Goal: Task Accomplishment & Management: Manage account settings

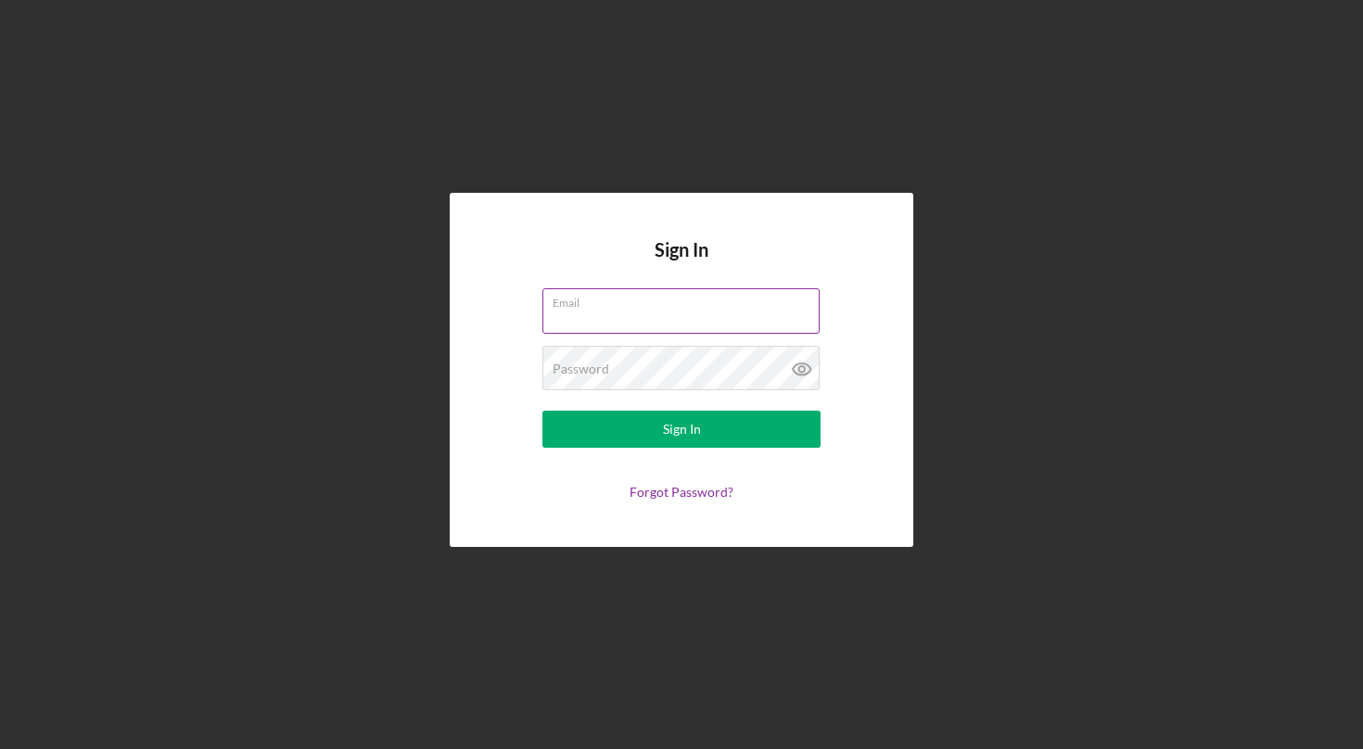
click at [572, 315] on input "Email" at bounding box center [680, 310] width 277 height 44
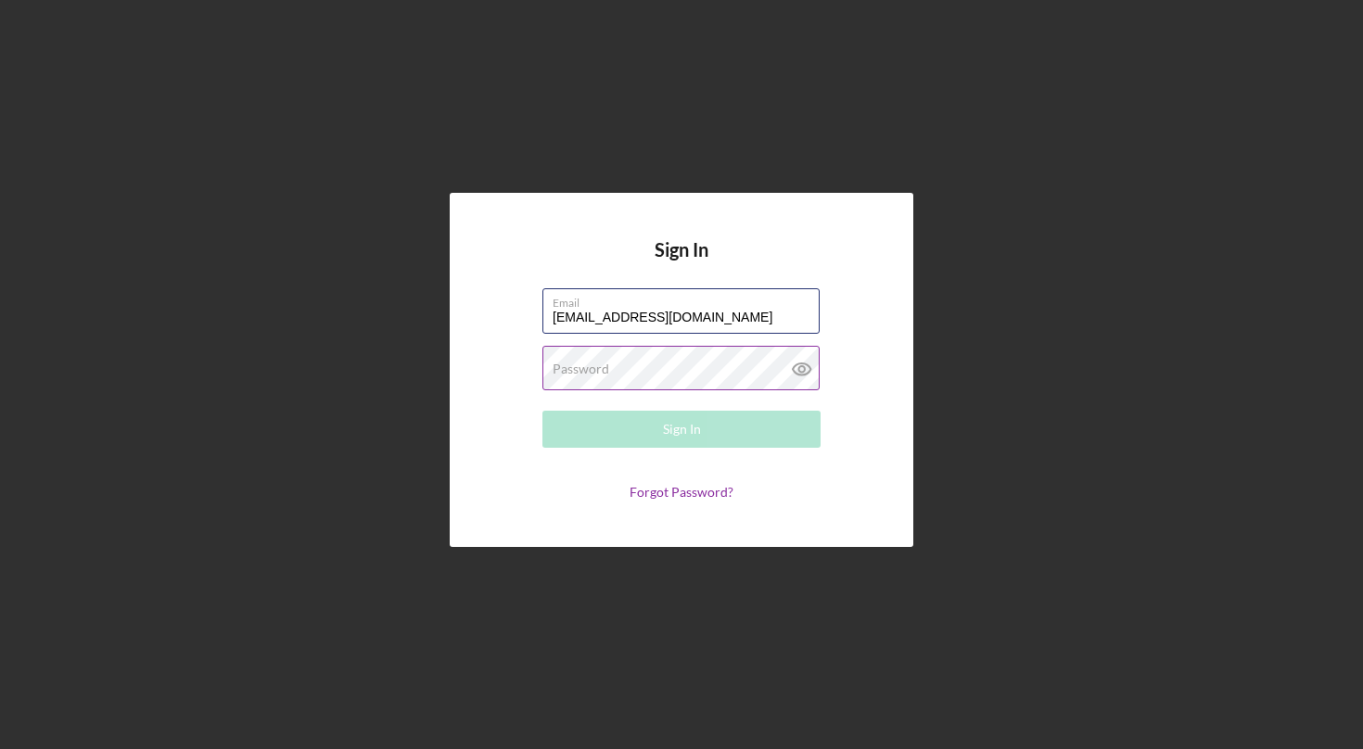
type input "[EMAIL_ADDRESS][DOMAIN_NAME]"
click at [571, 367] on label "Password" at bounding box center [581, 369] width 57 height 15
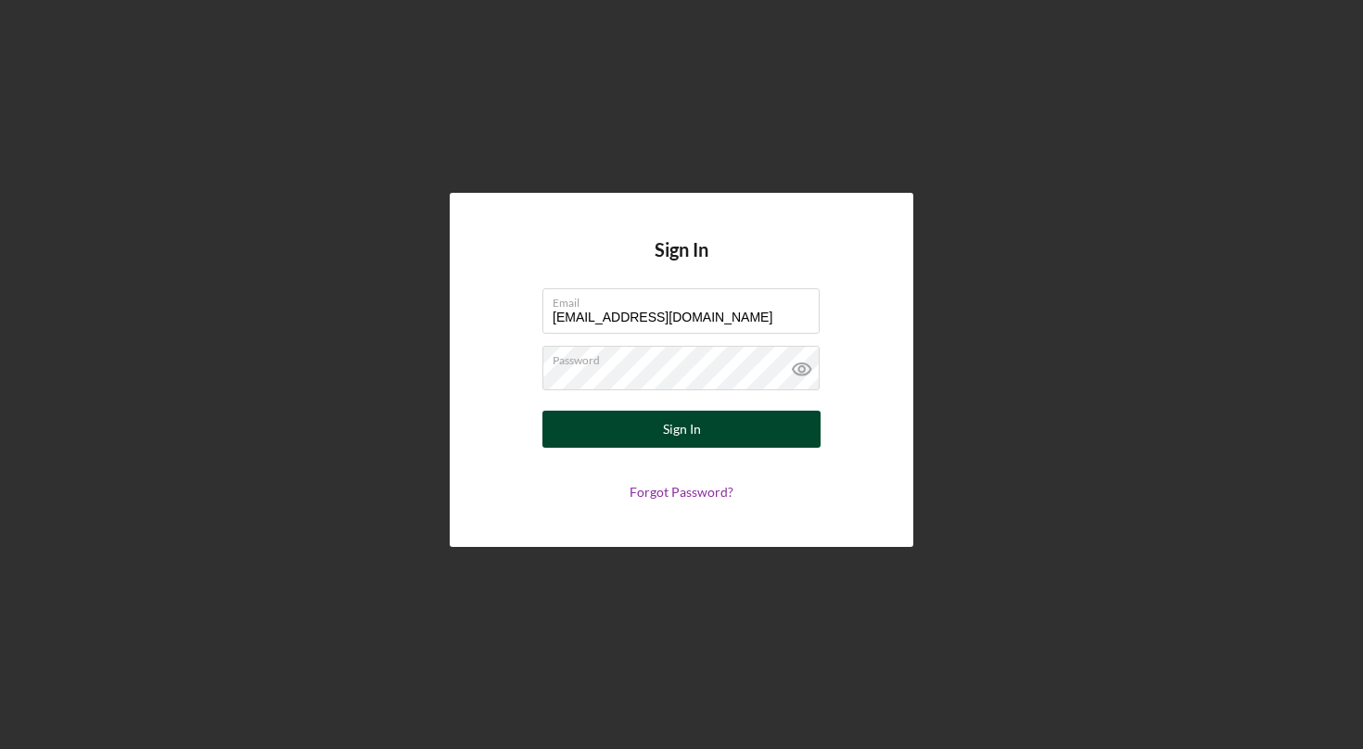
click at [651, 436] on button "Sign In" at bounding box center [681, 429] width 278 height 37
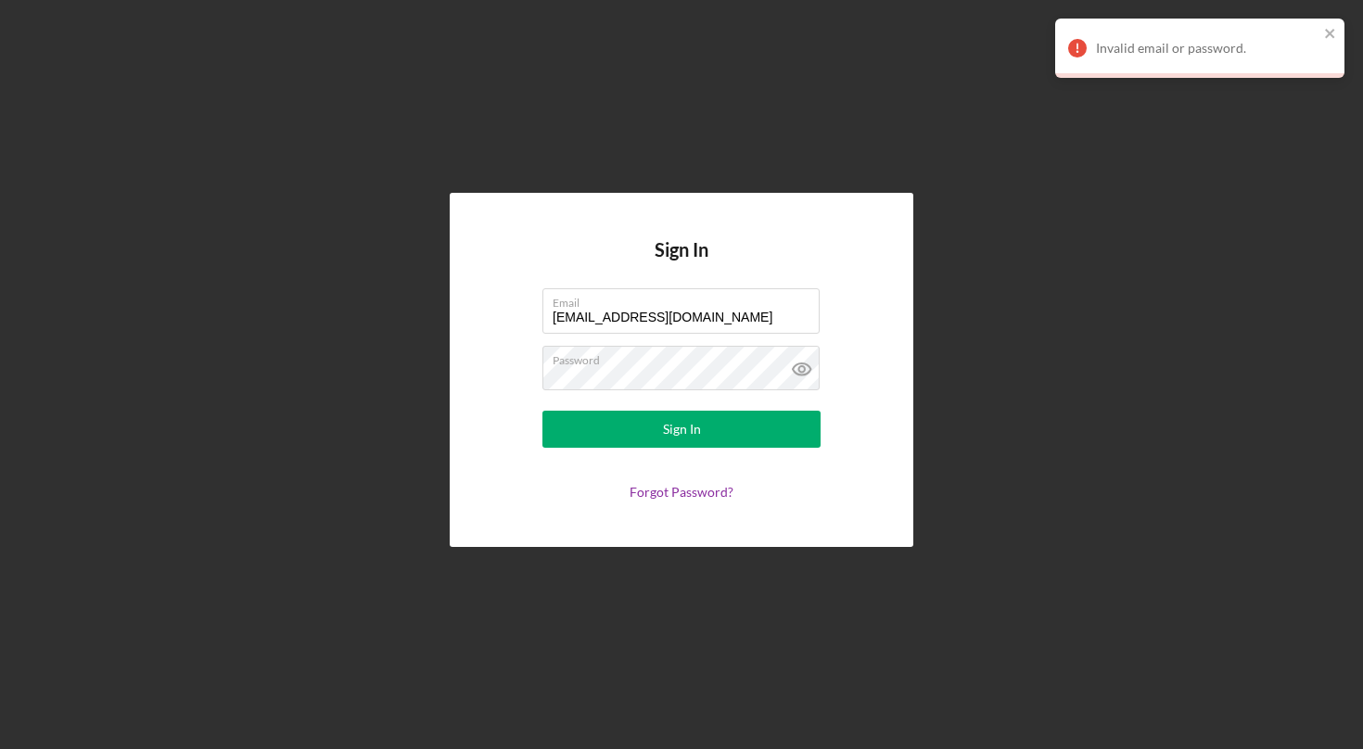
click at [661, 397] on form "Email [EMAIL_ADDRESS][DOMAIN_NAME] Password Sign In Forgot Password?" at bounding box center [681, 393] width 371 height 211
click at [652, 362] on label "Password" at bounding box center [686, 357] width 267 height 20
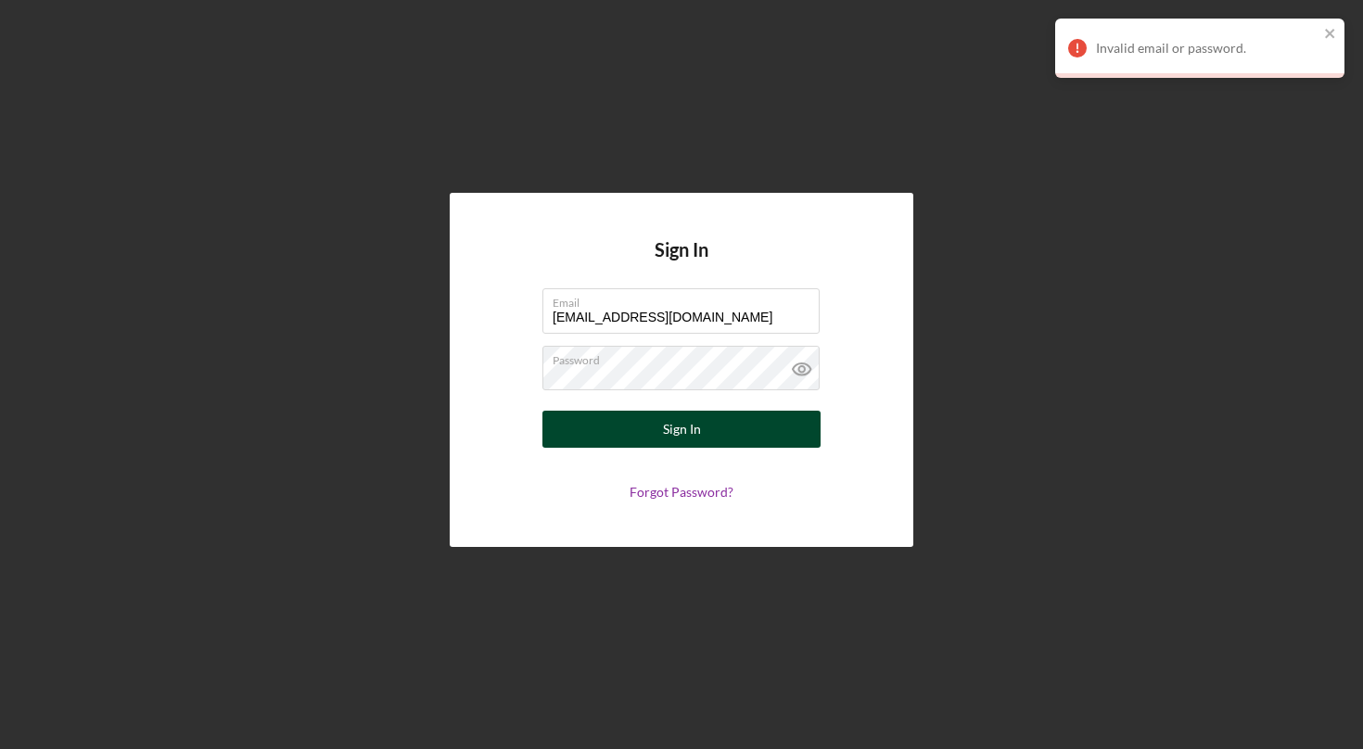
click at [592, 420] on button "Sign In" at bounding box center [681, 429] width 278 height 37
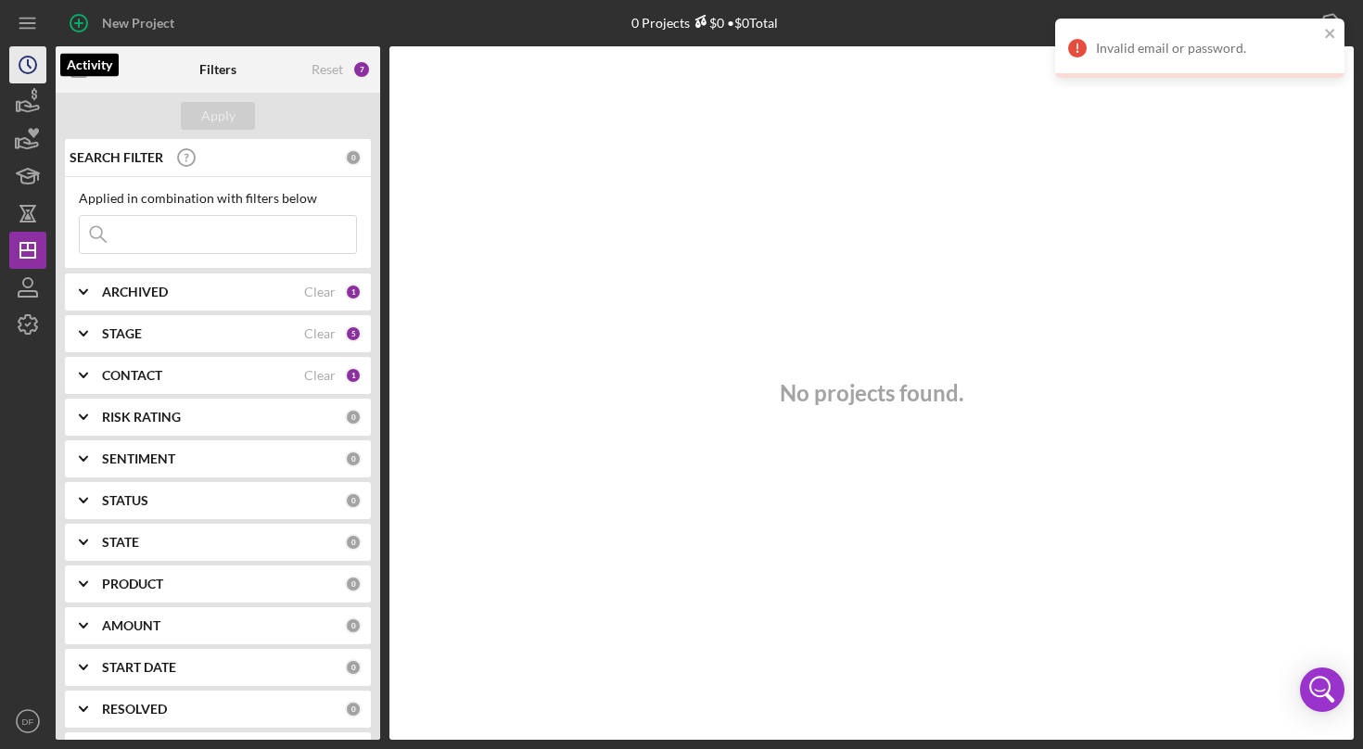
click at [18, 66] on icon "Icon/History" at bounding box center [28, 65] width 46 height 46
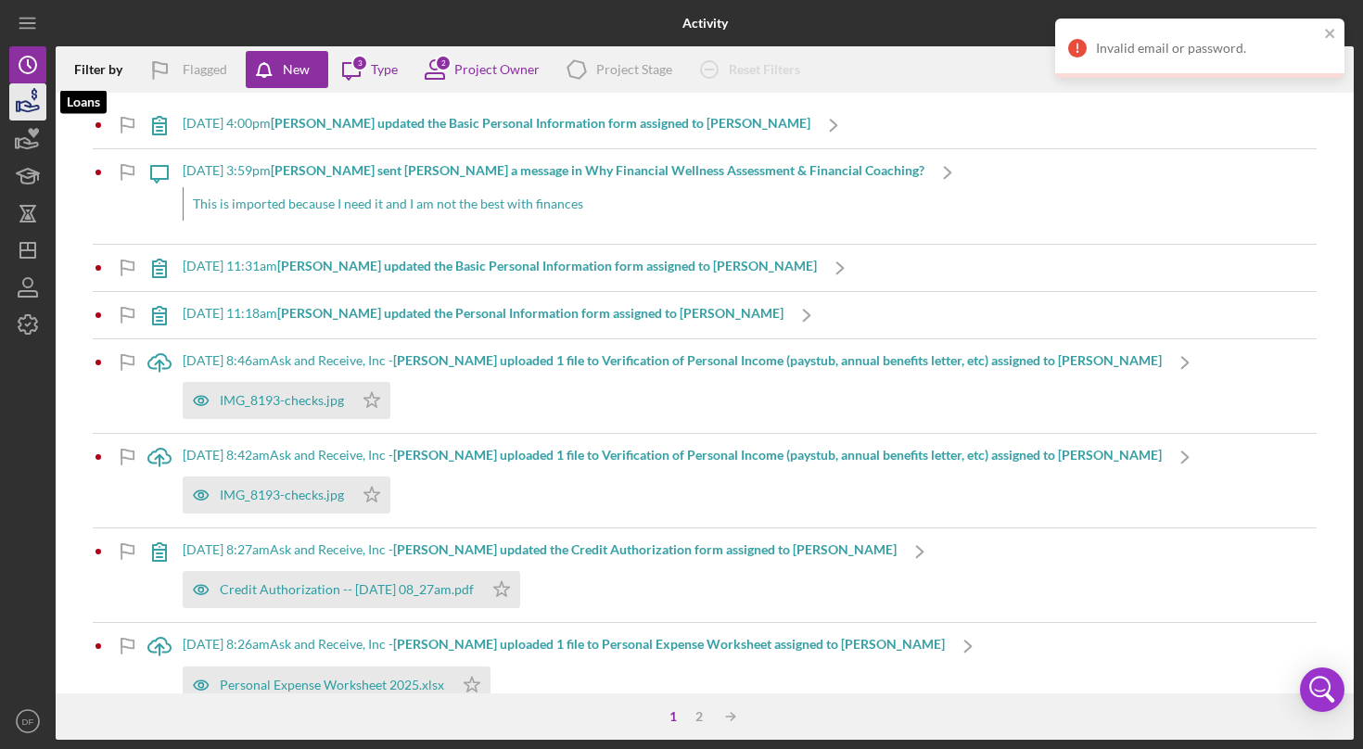
click at [21, 102] on icon "button" at bounding box center [28, 106] width 19 height 10
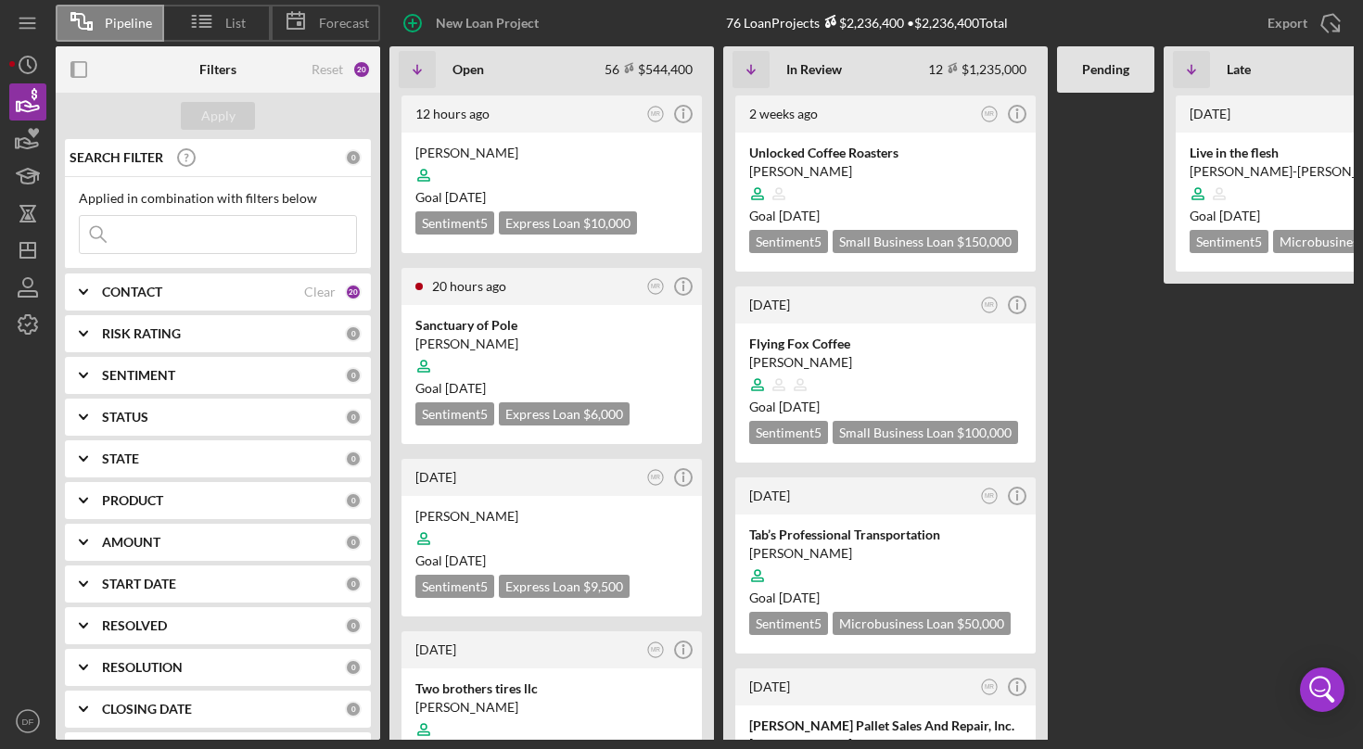
click at [242, 293] on div "CONTACT" at bounding box center [203, 292] width 202 height 15
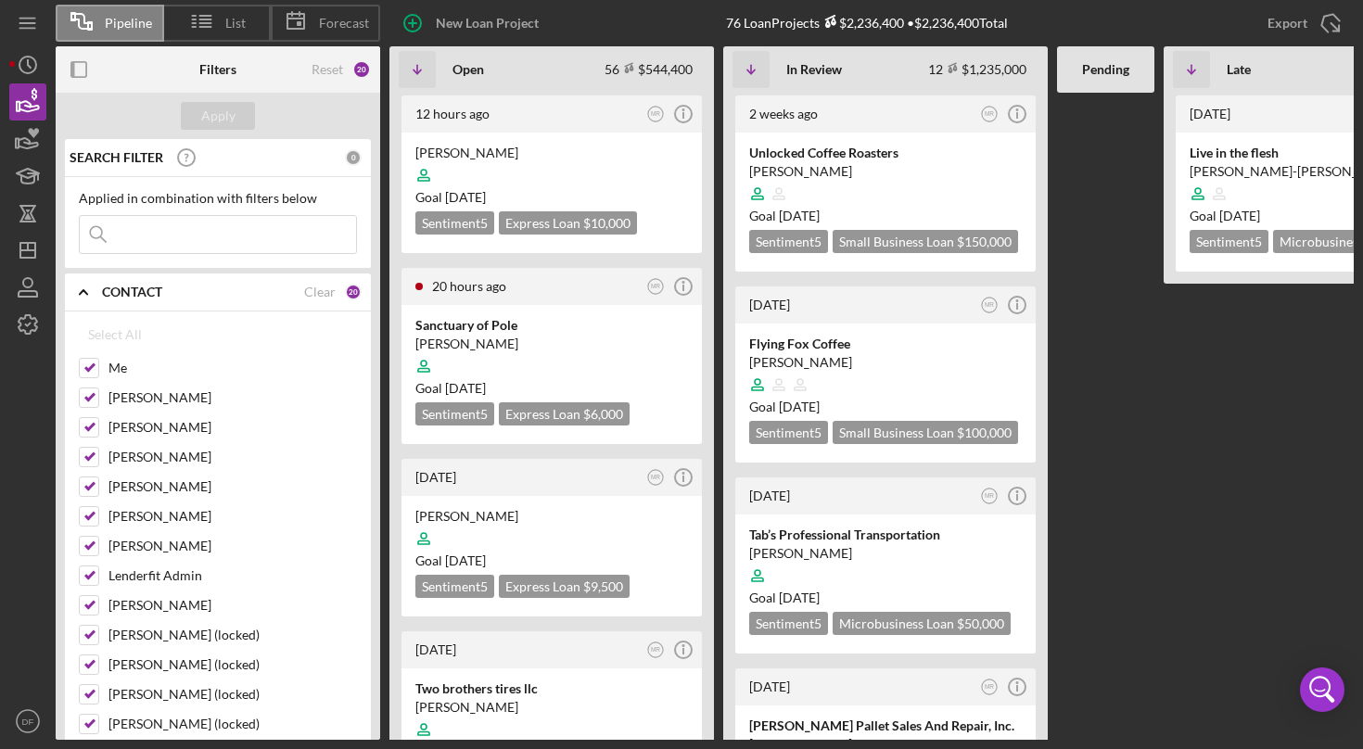
click at [242, 293] on div "CONTACT" at bounding box center [203, 292] width 202 height 15
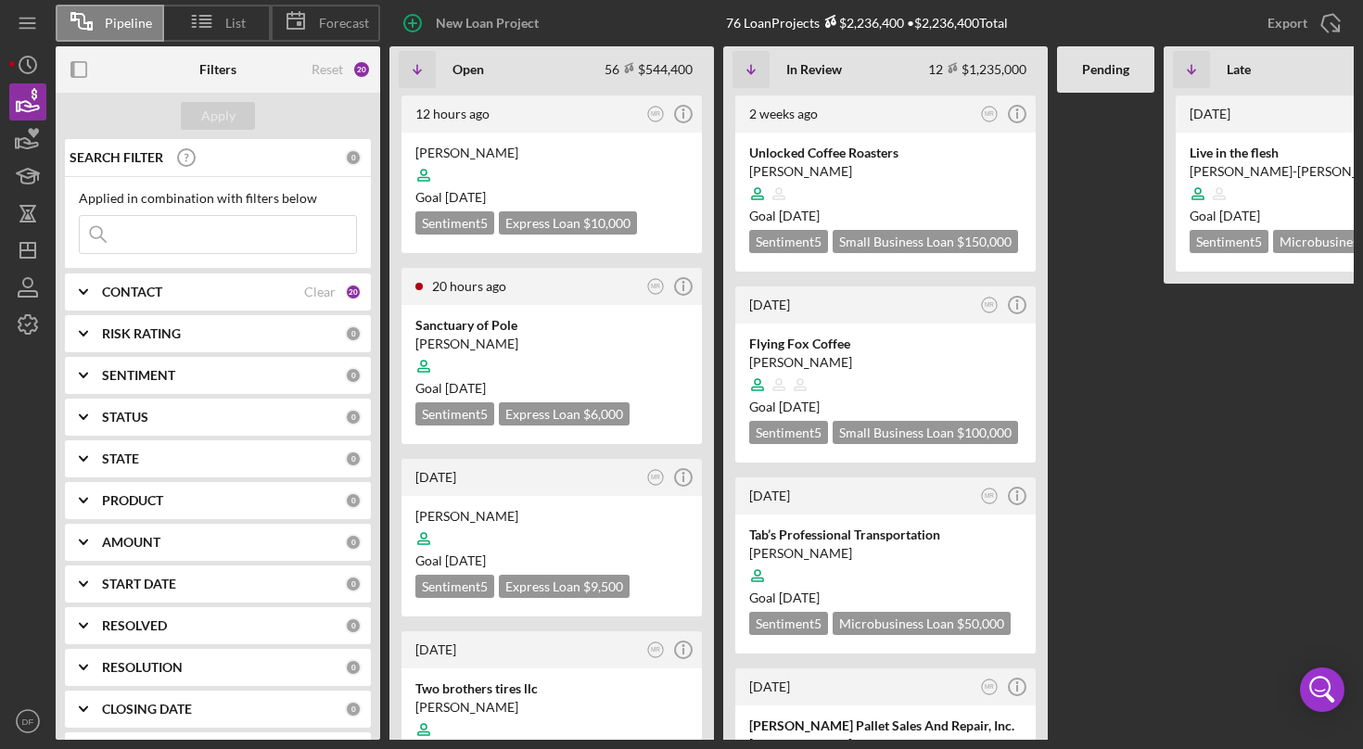
click at [226, 340] on div "RISK RATING" at bounding box center [223, 333] width 243 height 15
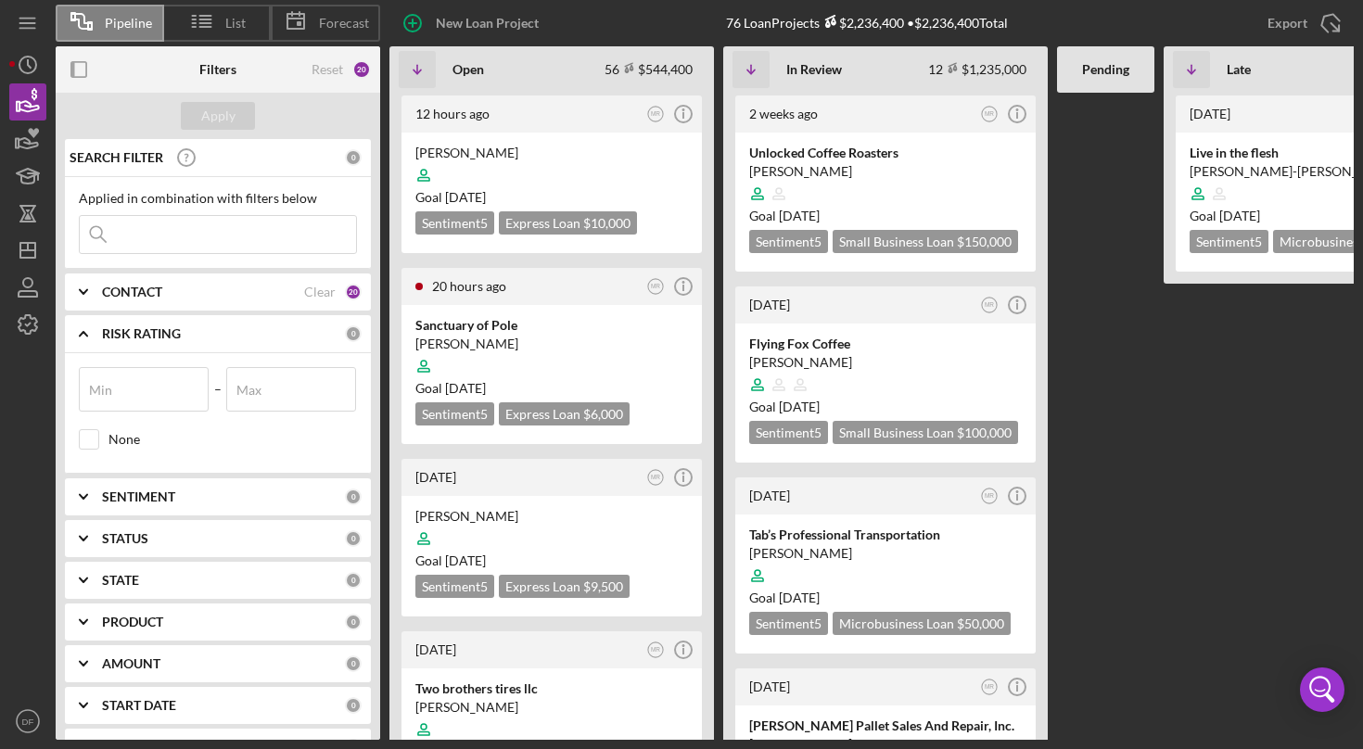
click at [224, 337] on div "RISK RATING" at bounding box center [223, 333] width 243 height 15
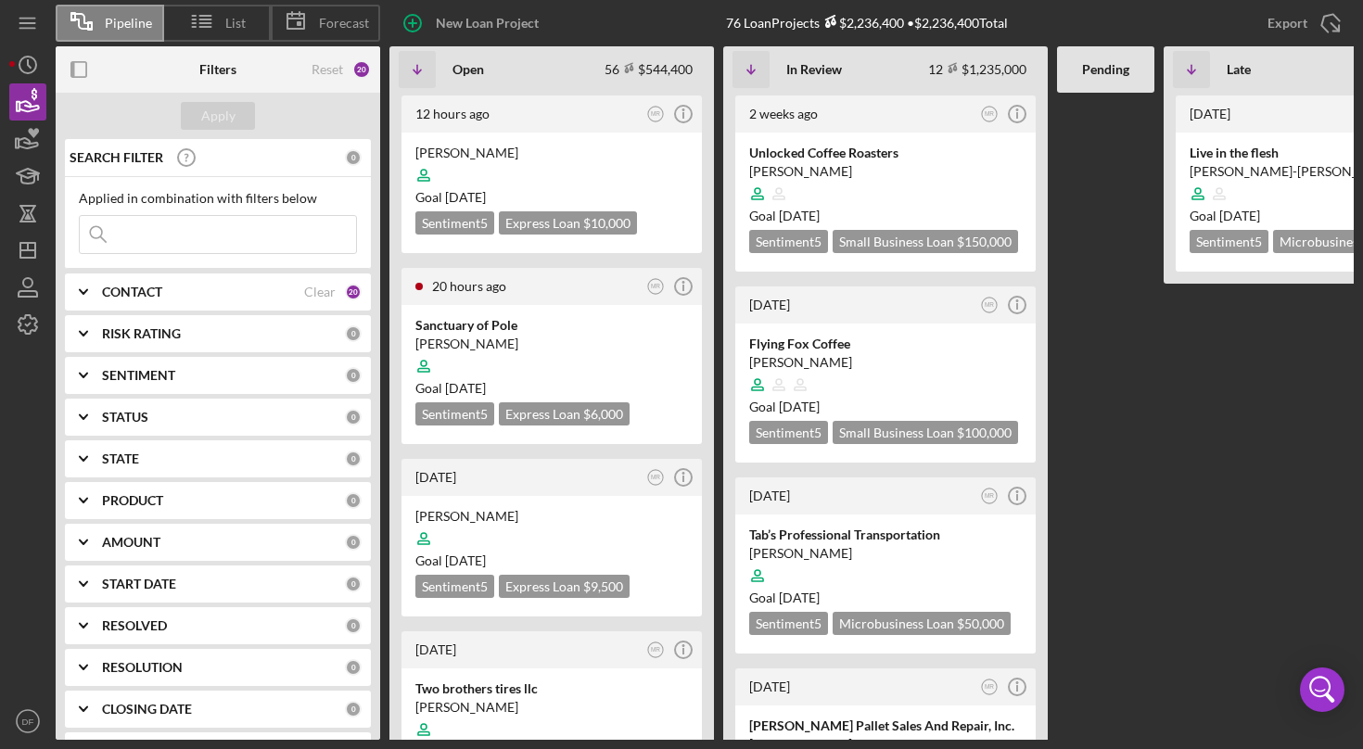
click at [213, 388] on div "SENTIMENT 0" at bounding box center [232, 375] width 260 height 37
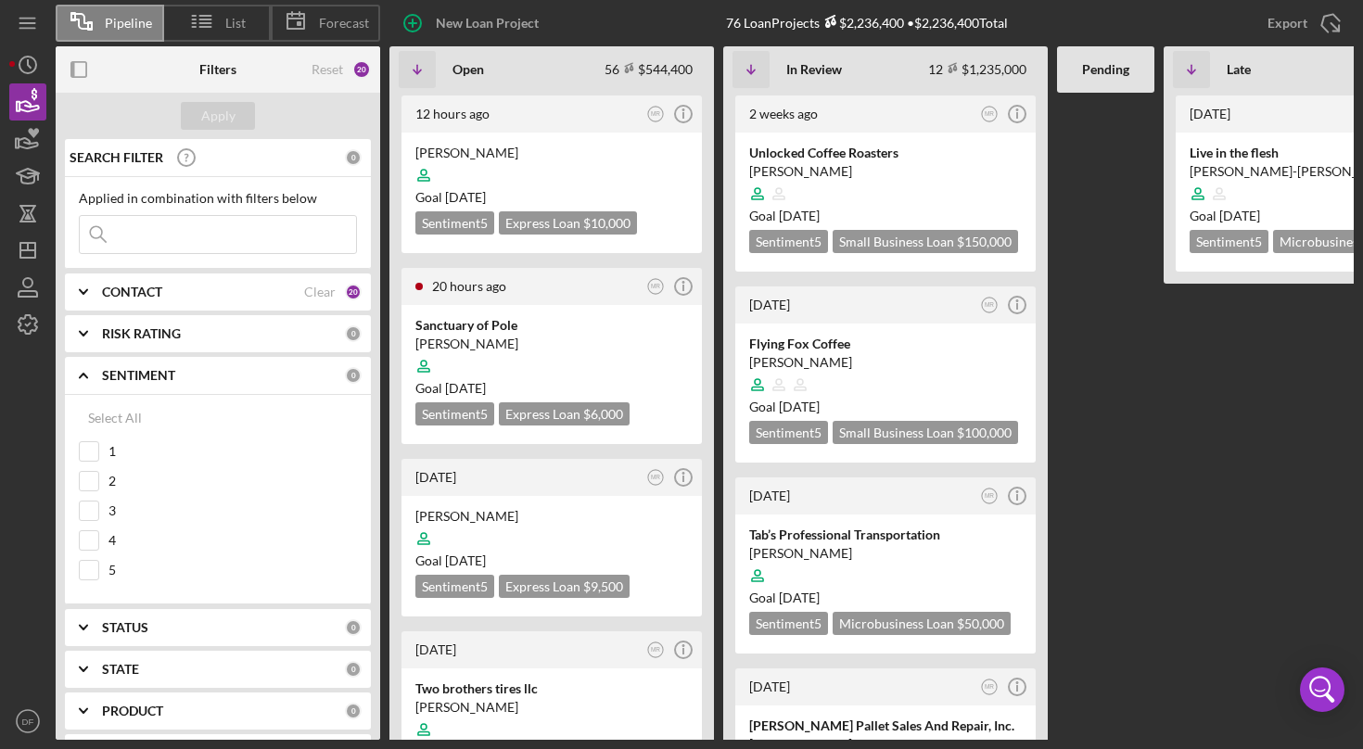
click at [213, 387] on div "SENTIMENT 0" at bounding box center [232, 375] width 260 height 37
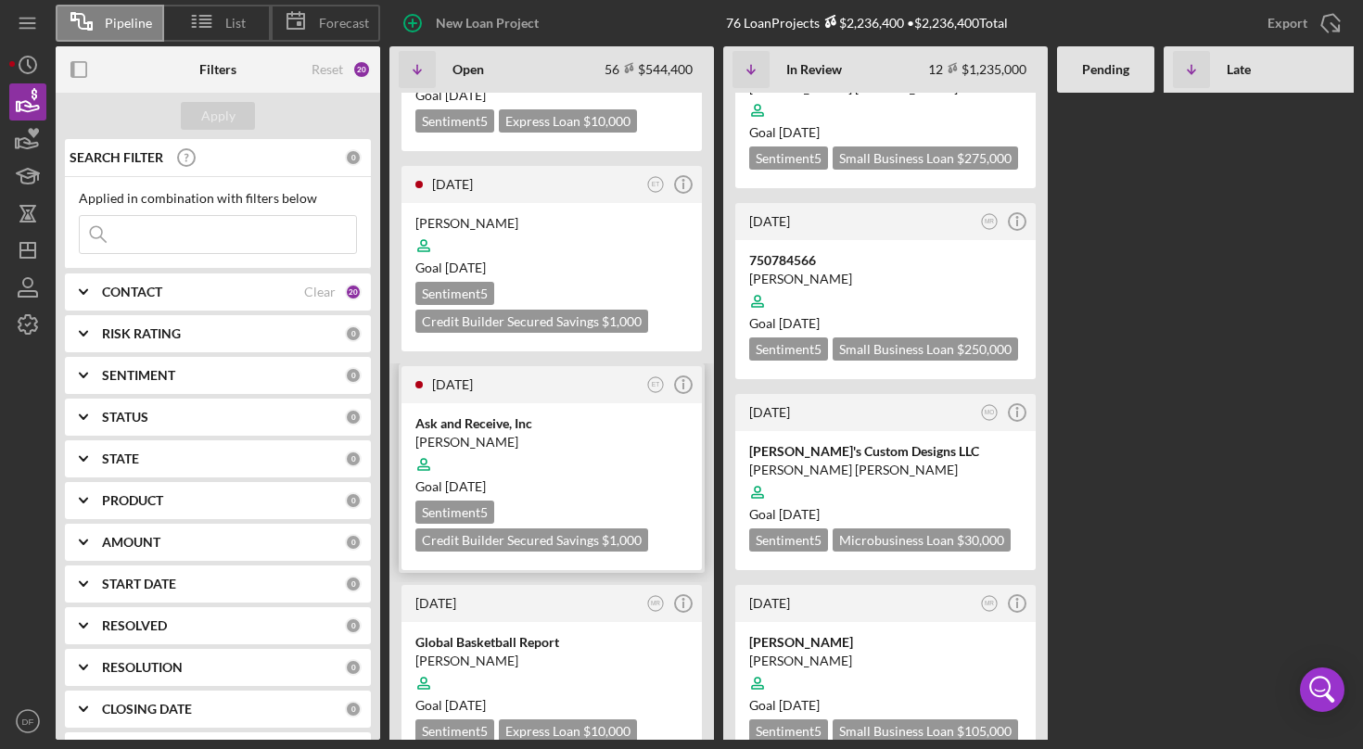
scroll to position [650, 0]
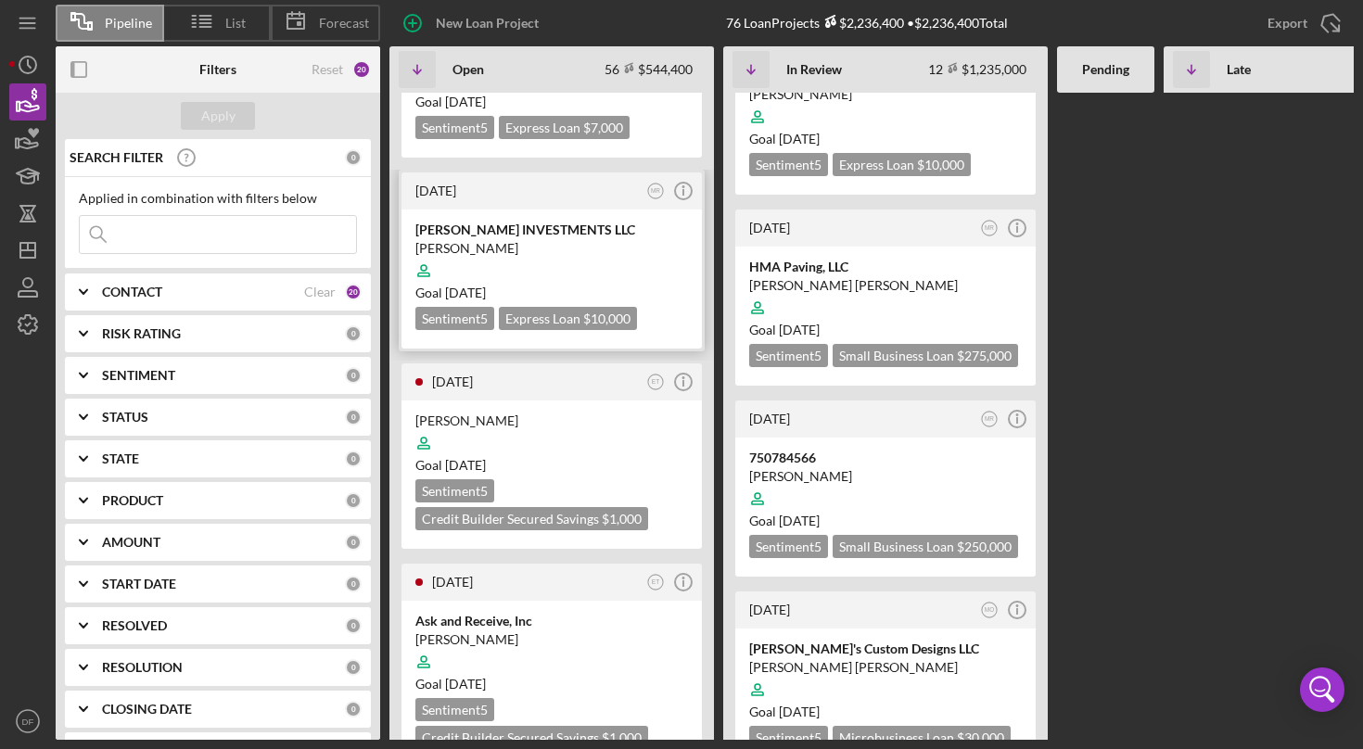
click at [543, 263] on div at bounding box center [551, 270] width 273 height 35
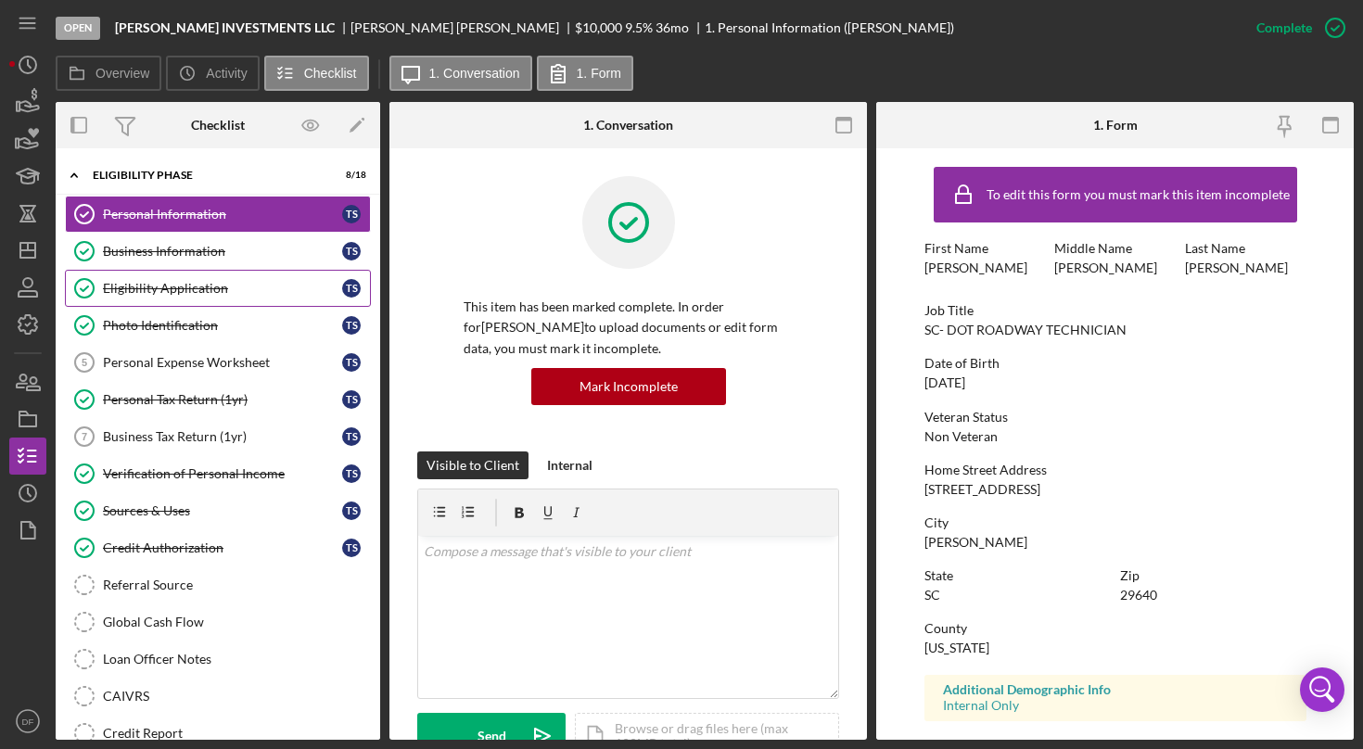
click at [275, 299] on link "Eligibility Application Eligibility Application T S" at bounding box center [218, 288] width 306 height 37
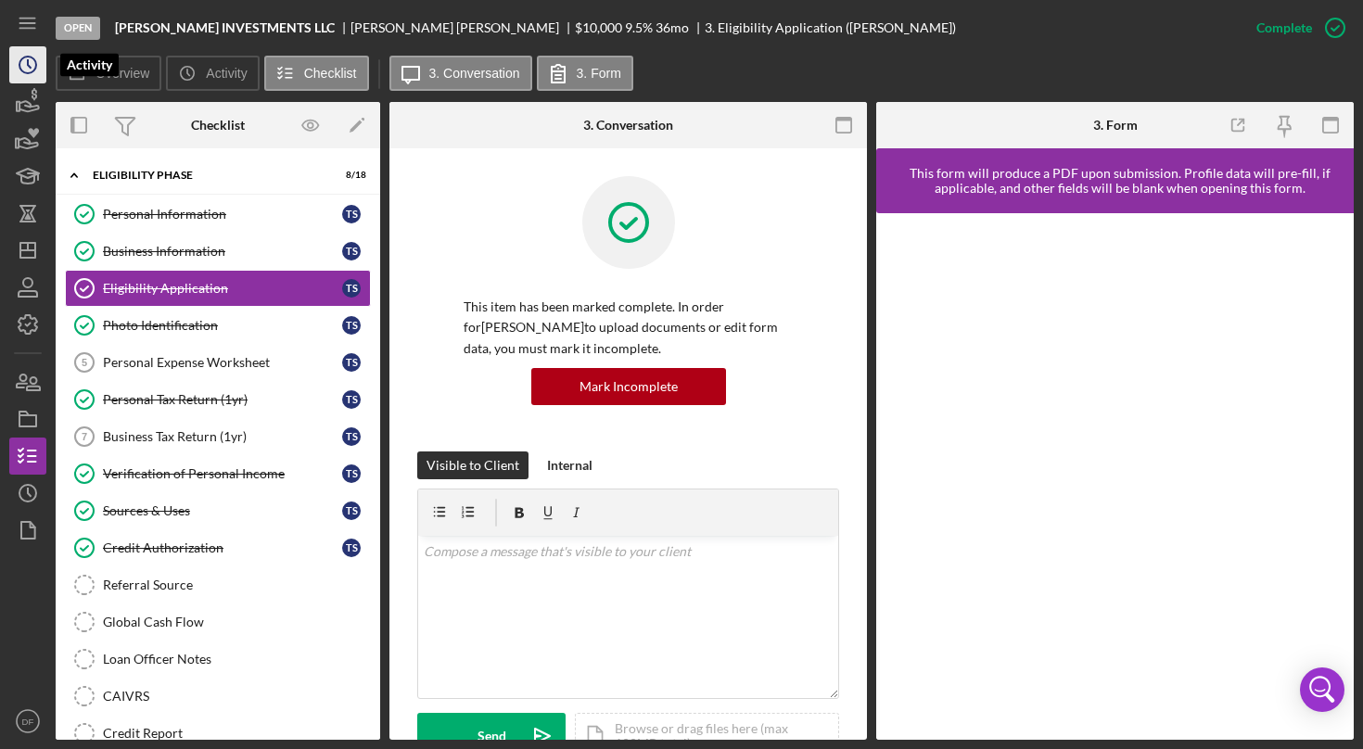
click at [22, 80] on icon "Icon/History" at bounding box center [28, 65] width 46 height 46
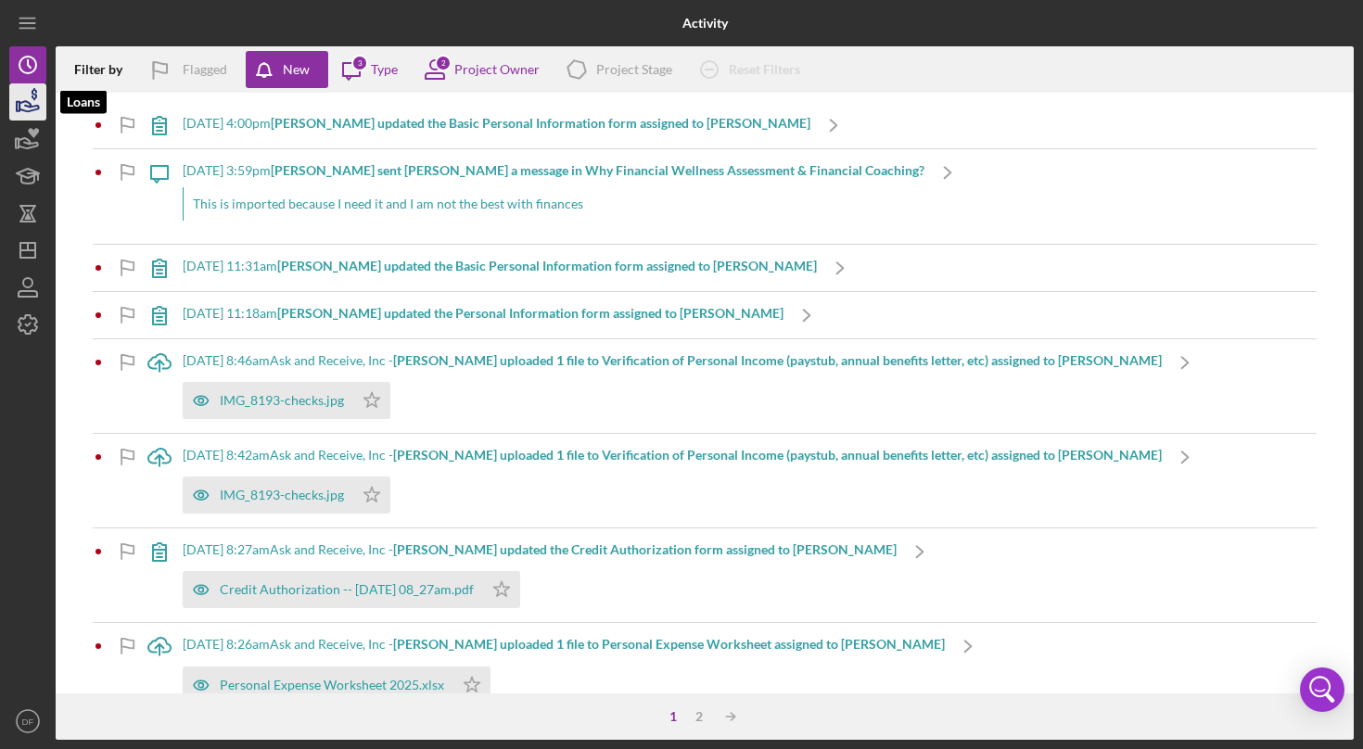
click at [38, 106] on icon "button" at bounding box center [28, 106] width 19 height 10
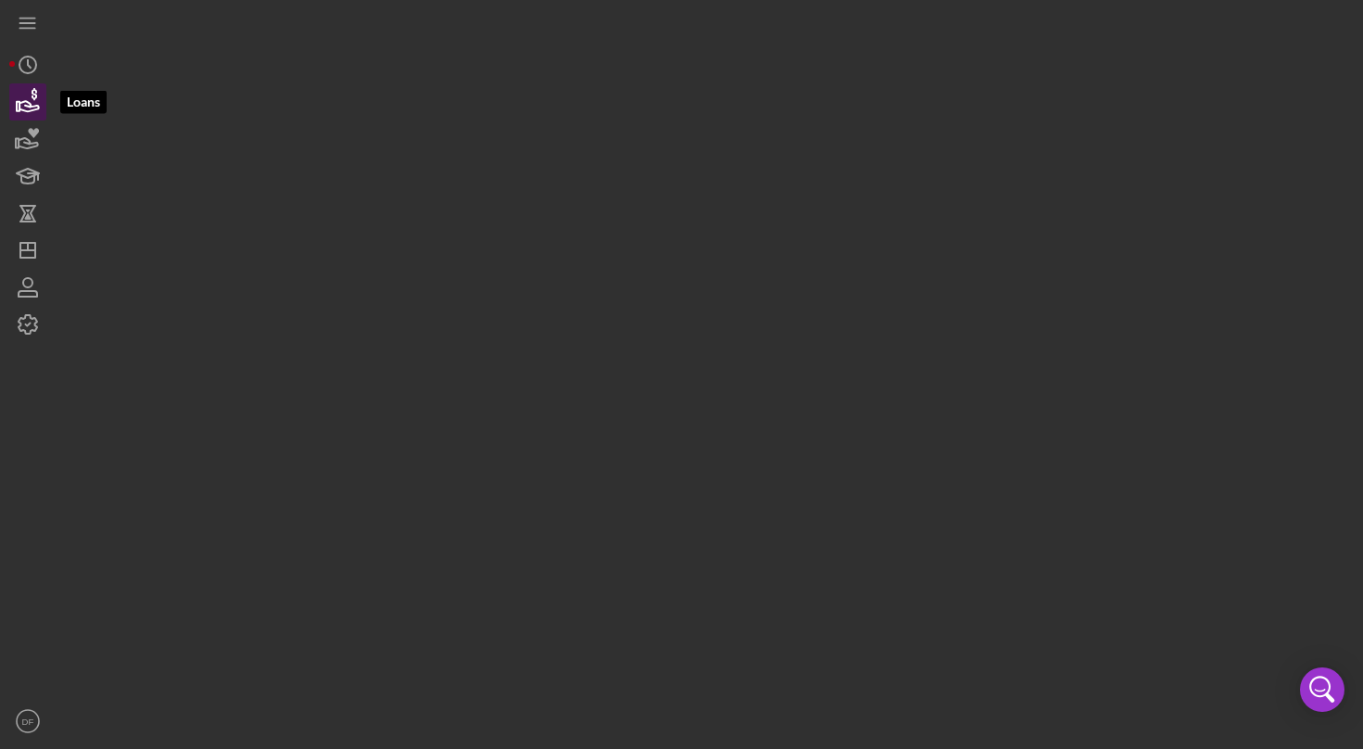
click at [37, 105] on icon "button" at bounding box center [28, 102] width 46 height 46
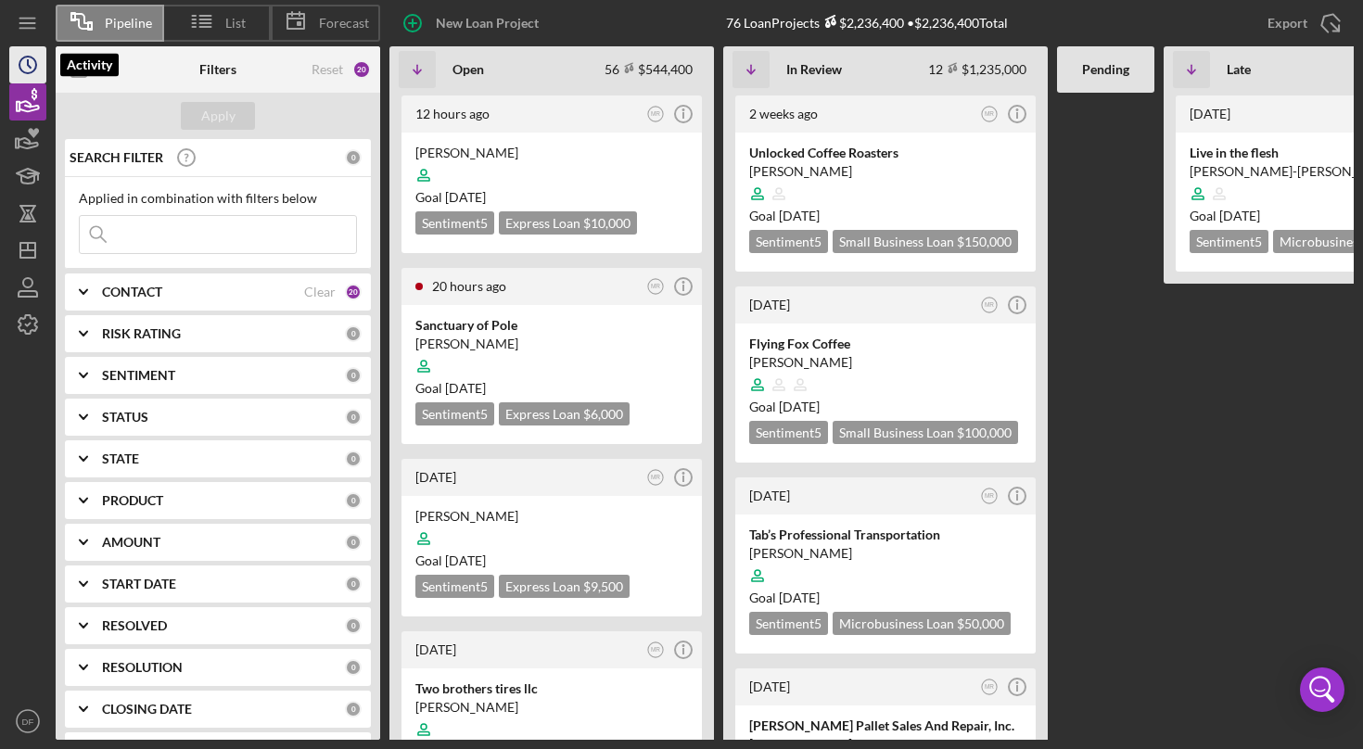
click at [32, 73] on icon "Icon/History" at bounding box center [28, 65] width 46 height 46
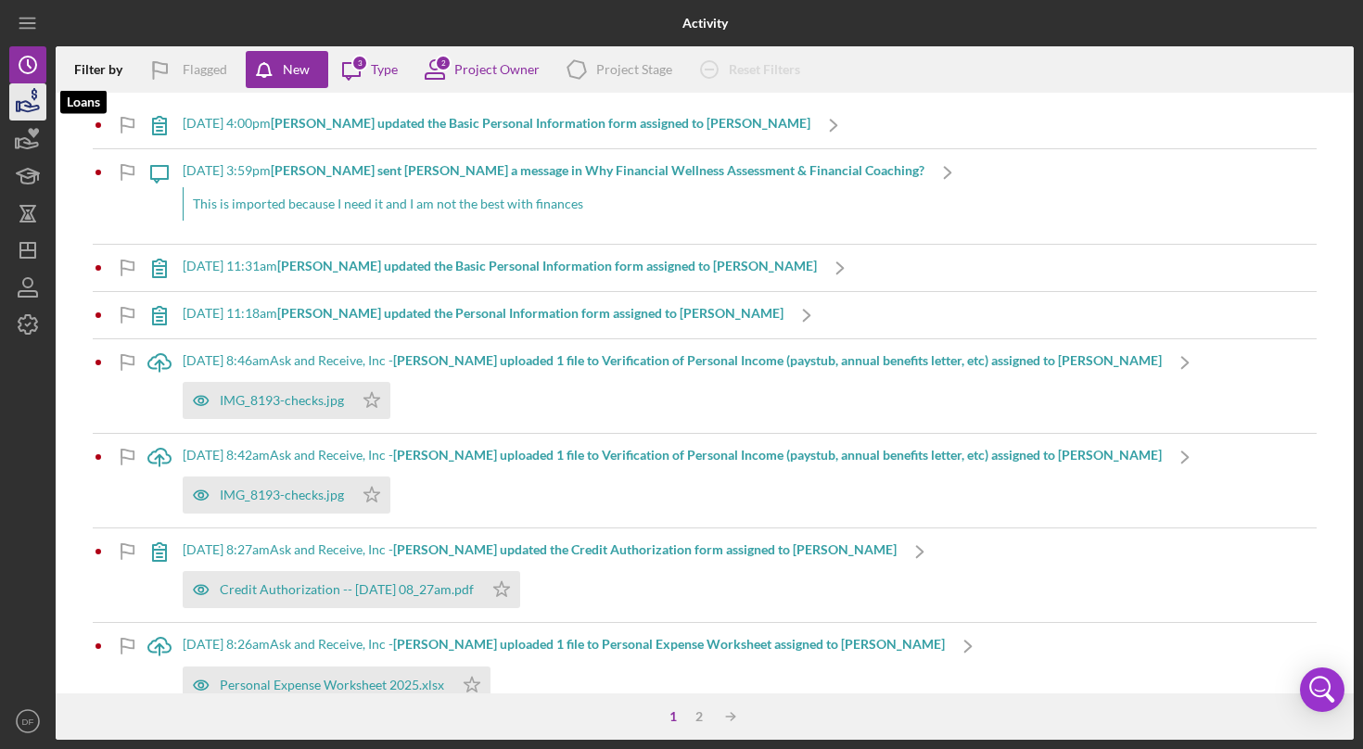
click at [28, 102] on icon "button" at bounding box center [28, 106] width 19 height 10
